Goal: Transaction & Acquisition: Obtain resource

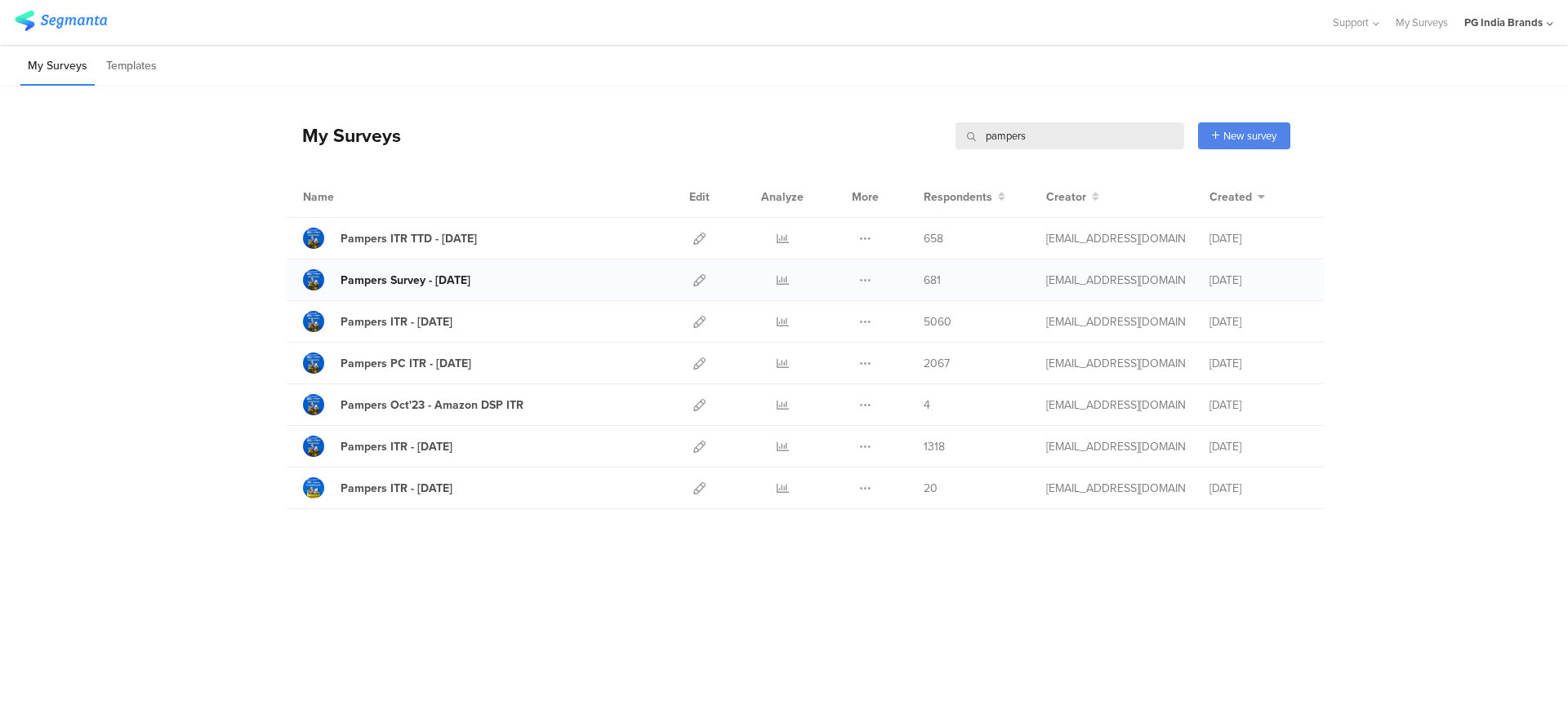
click at [443, 275] on div "Pampers Survey - Jul'25" at bounding box center [405, 280] width 130 height 17
click at [437, 239] on div "Pampers ITR TTD - Aug'25" at bounding box center [408, 239] width 136 height 17
click at [785, 238] on icon at bounding box center [783, 239] width 12 height 12
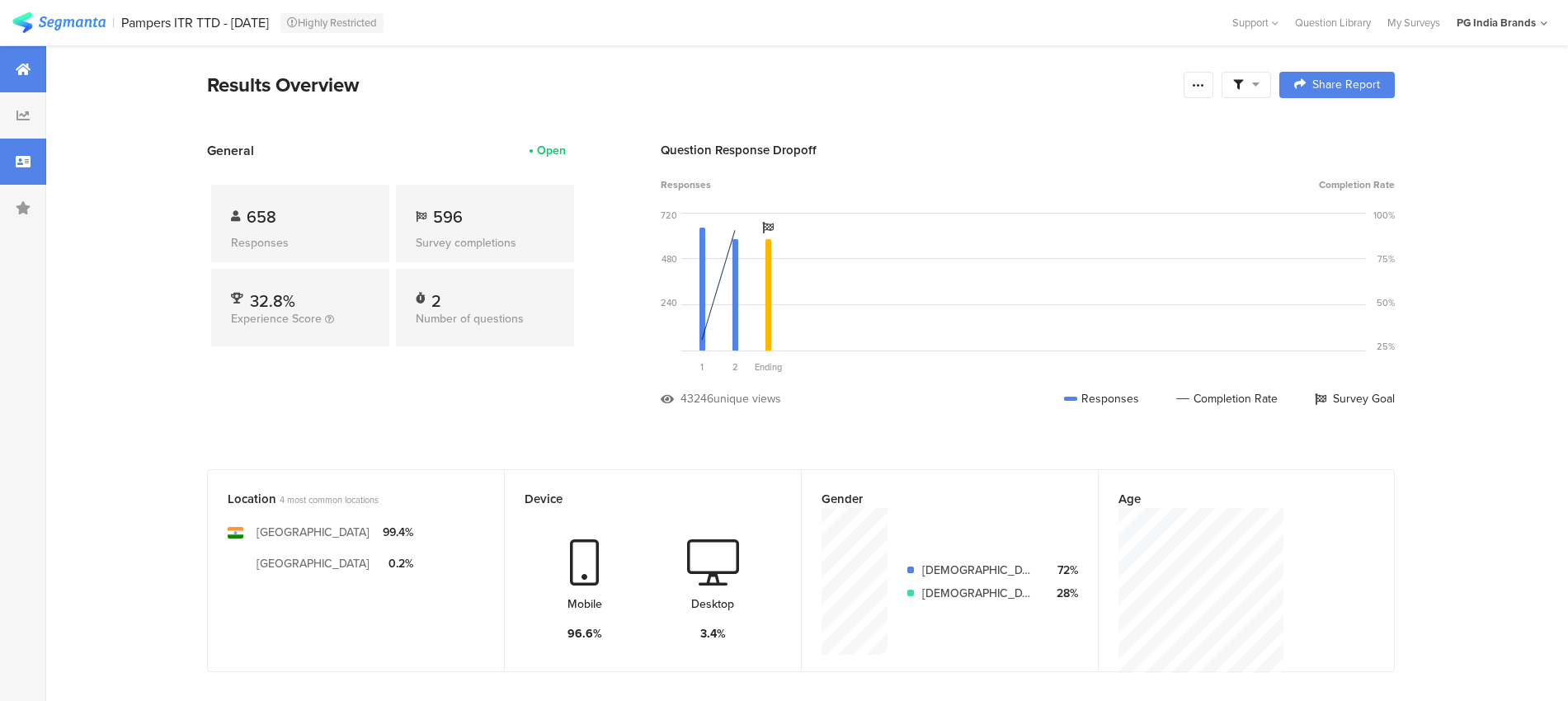
click at [10, 149] on div at bounding box center [23, 161] width 46 height 46
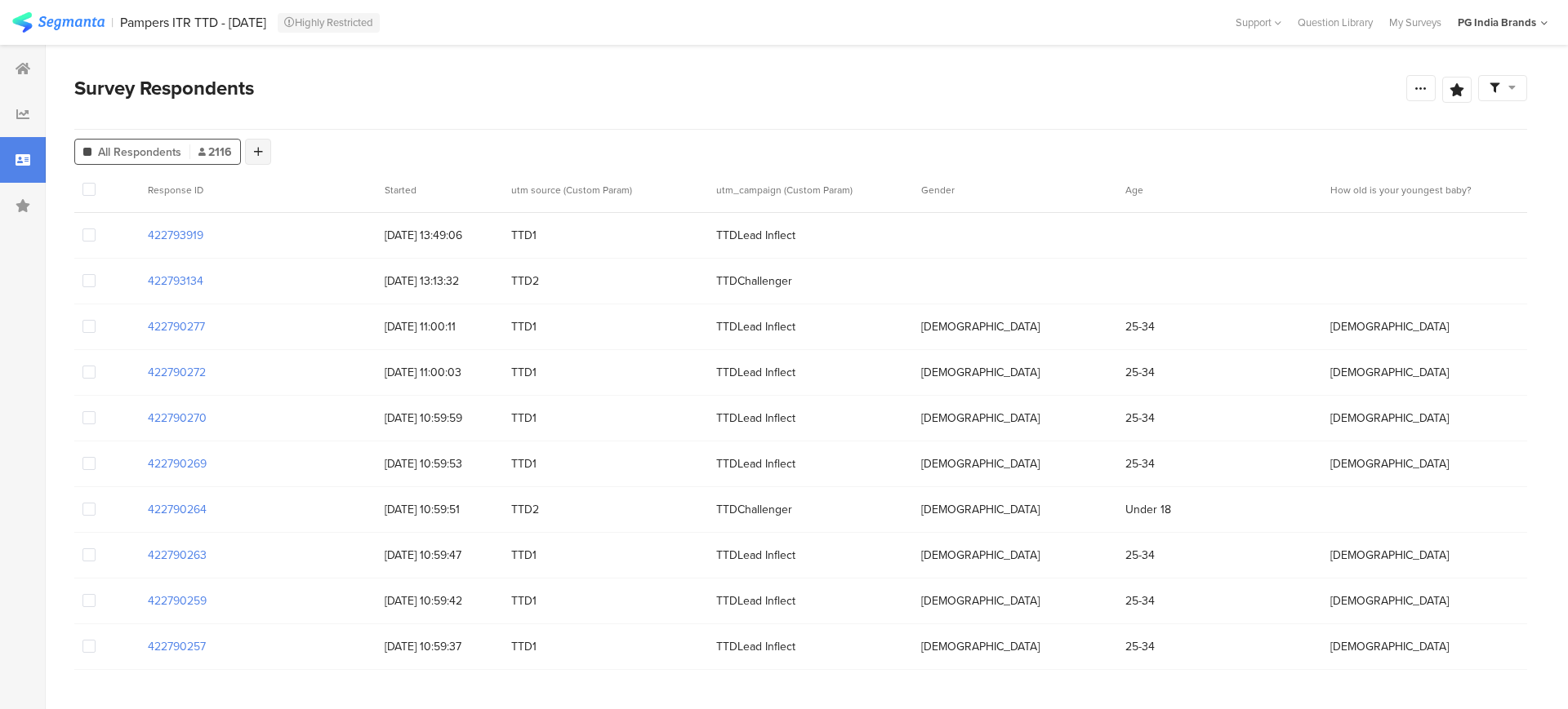
click at [255, 146] on icon at bounding box center [258, 151] width 9 height 11
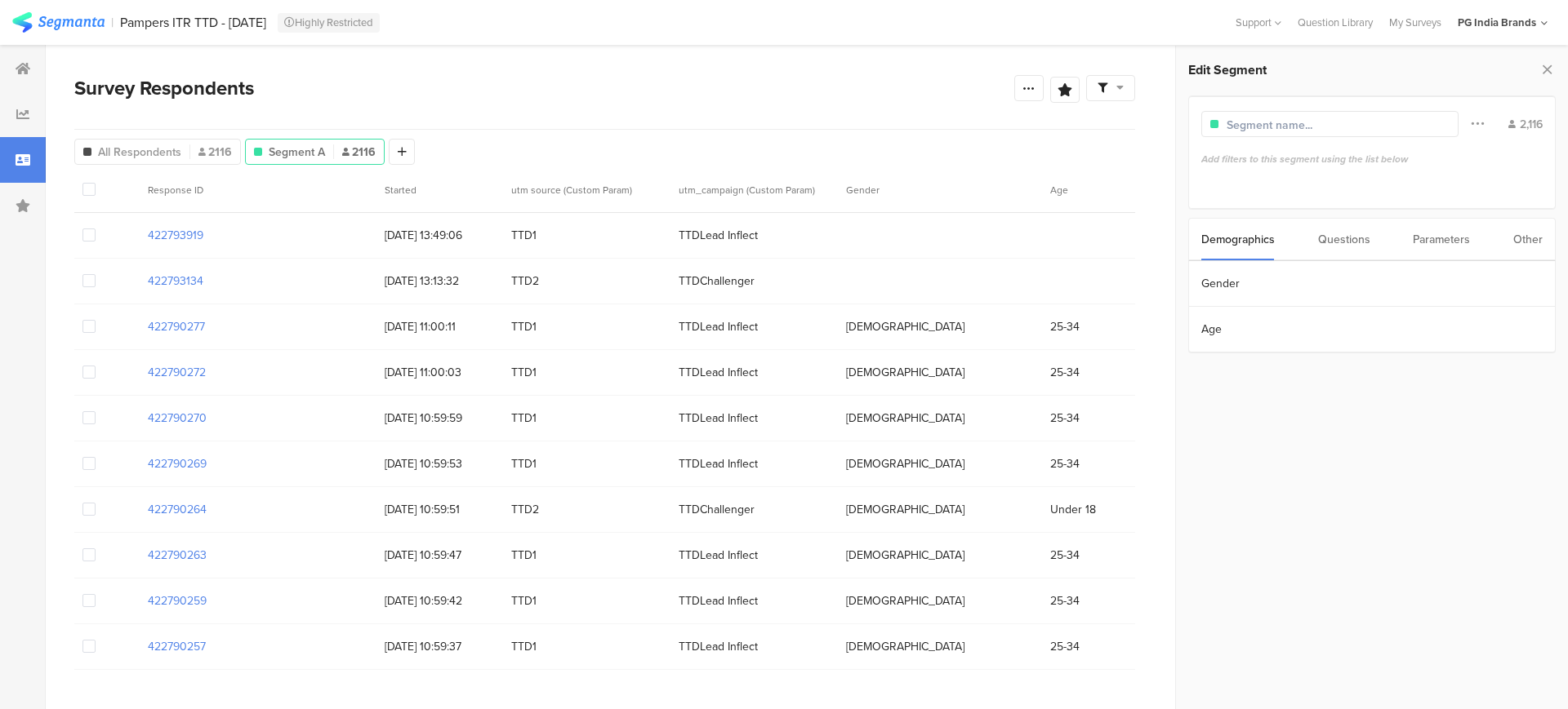
click at [1254, 247] on div "Parameters" at bounding box center [1441, 240] width 57 height 42
click at [1254, 280] on section "utm source" at bounding box center [1371, 284] width 365 height 46
click at [1202, 412] on span at bounding box center [1202, 413] width 11 height 11
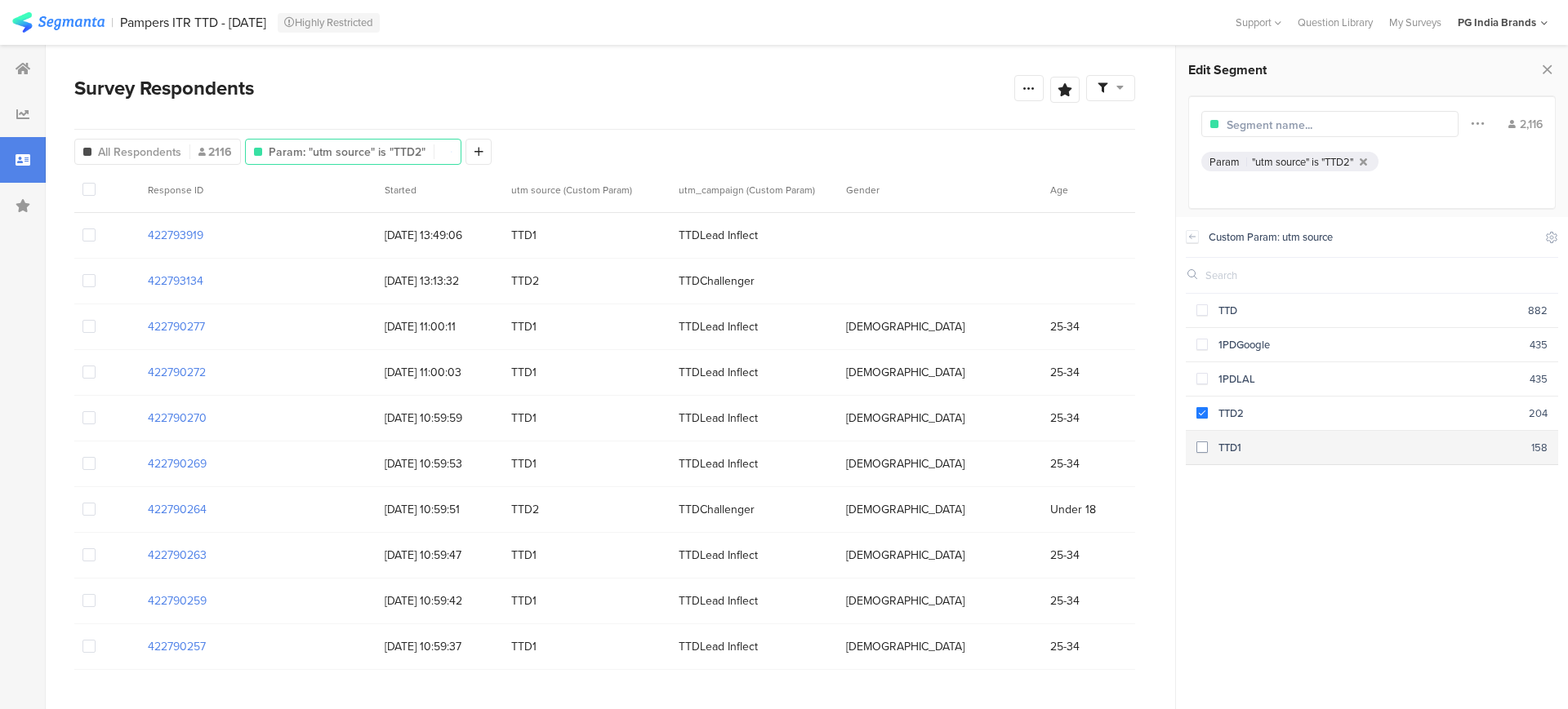
click at [1199, 444] on span at bounding box center [1202, 447] width 11 height 11
click at [575, 94] on div "Survey Respondents" at bounding box center [544, 88] width 939 height 29
click at [1030, 98] on div at bounding box center [1029, 88] width 29 height 26
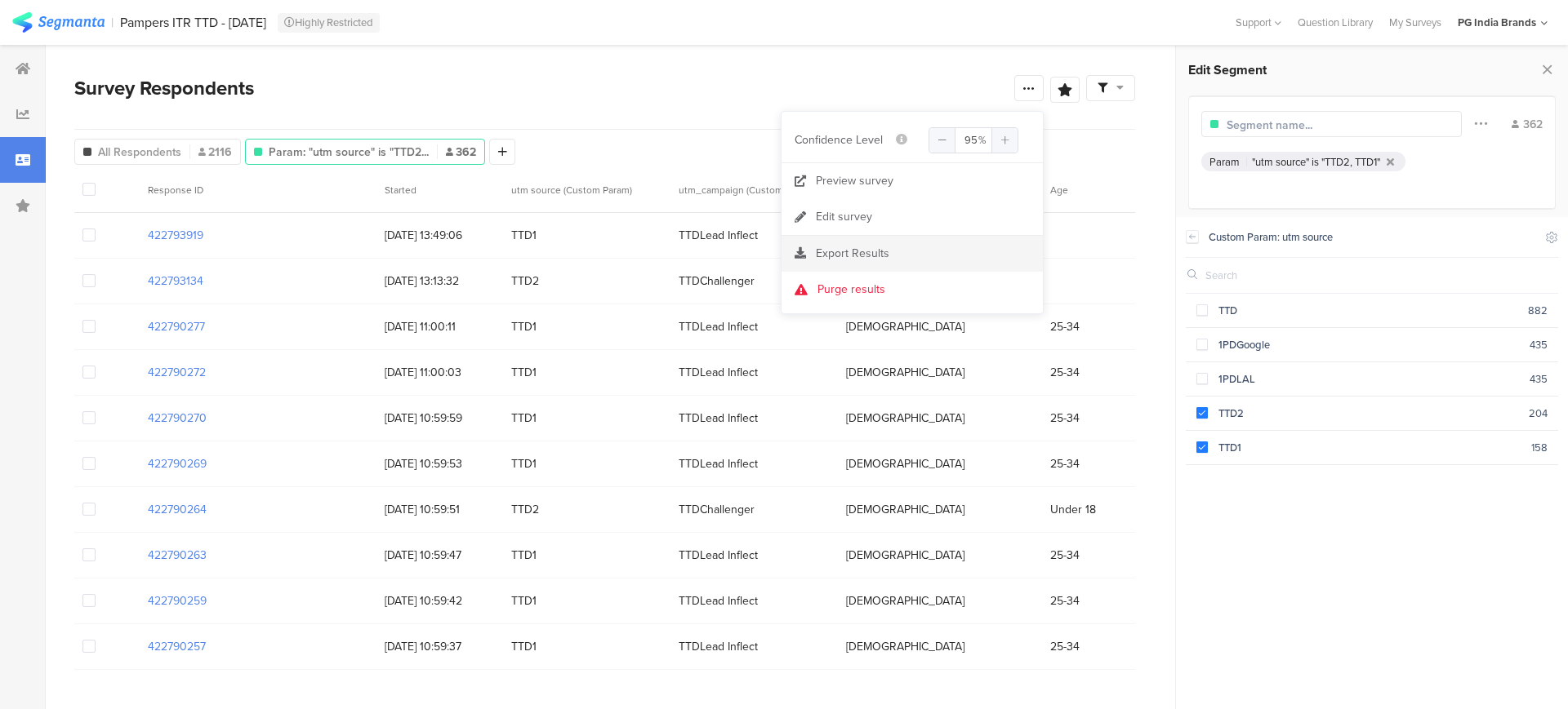
click at [860, 243] on section "Export Results" at bounding box center [912, 254] width 261 height 35
click at [851, 255] on span "Export Results" at bounding box center [852, 254] width 74 height 17
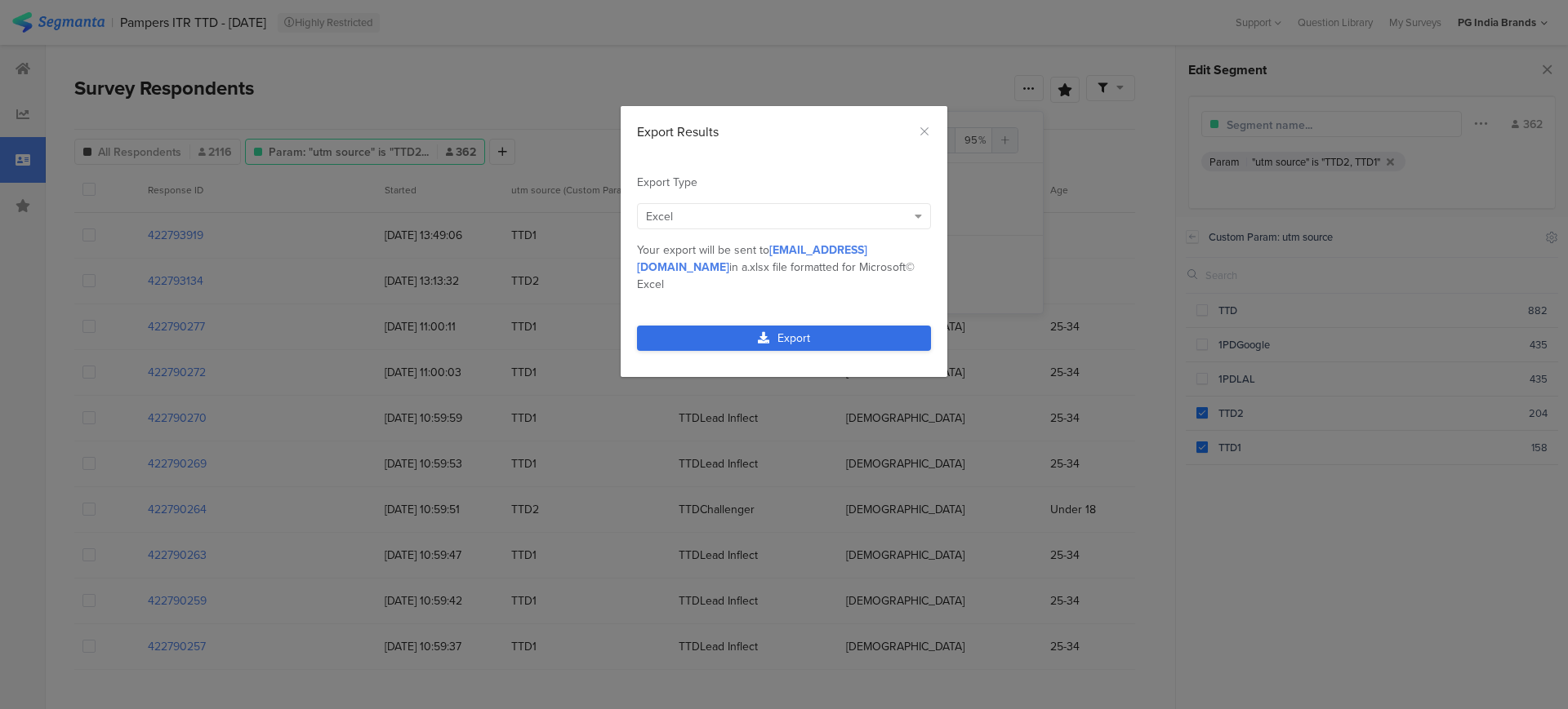
click at [779, 325] on link "Export" at bounding box center [784, 338] width 294 height 25
